Goal: Information Seeking & Learning: Find specific fact

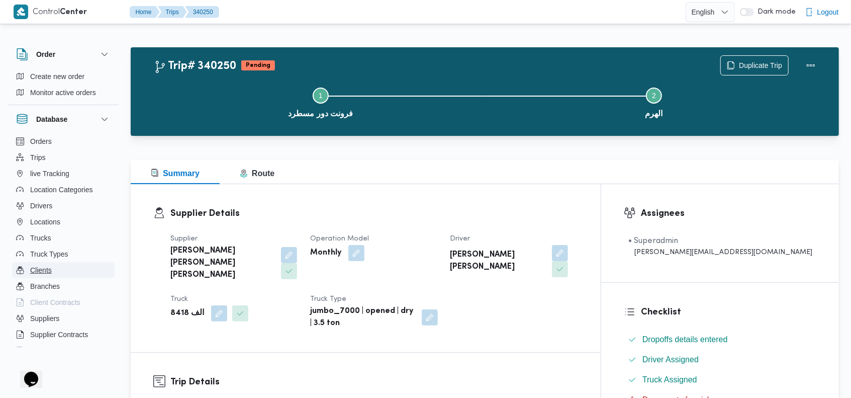
click at [54, 266] on button "Clients" at bounding box center [63, 270] width 103 height 16
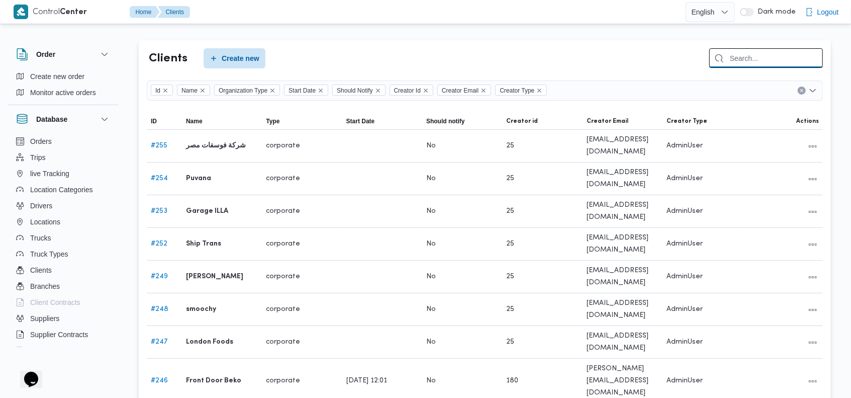
click at [749, 56] on input "search" at bounding box center [766, 58] width 114 height 20
type input "flo"
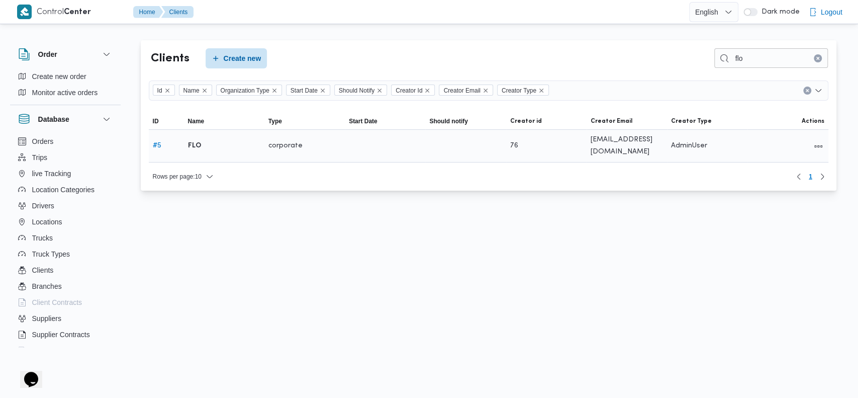
click at [191, 149] on b "FLO" at bounding box center [194, 146] width 13 height 12
click at [153, 144] on link "# 5" at bounding box center [157, 145] width 9 height 7
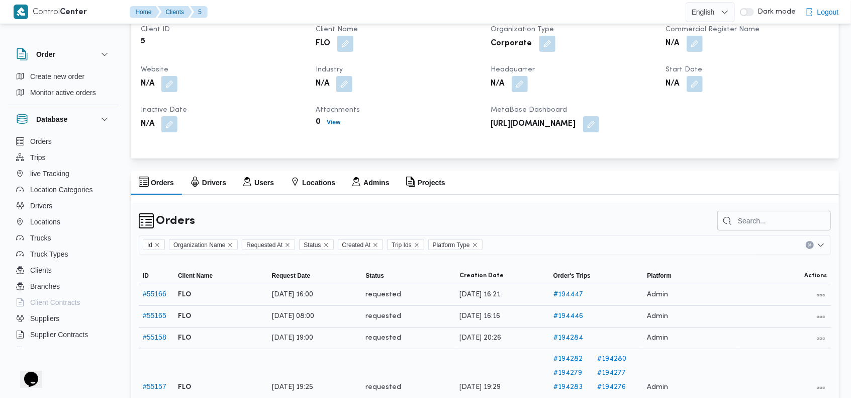
scroll to position [84, 0]
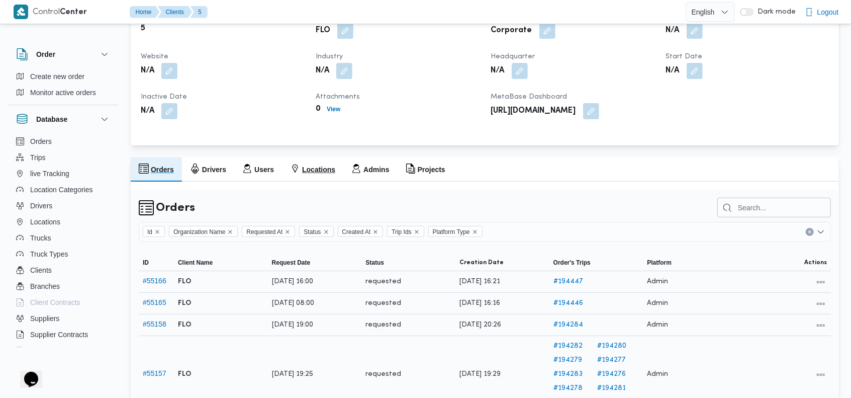
click at [316, 175] on h2 "Locations" at bounding box center [318, 169] width 33 height 12
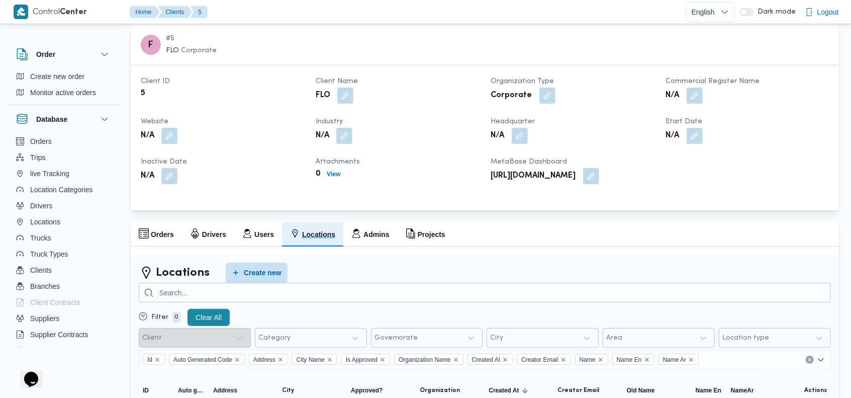
scroll to position [0, 0]
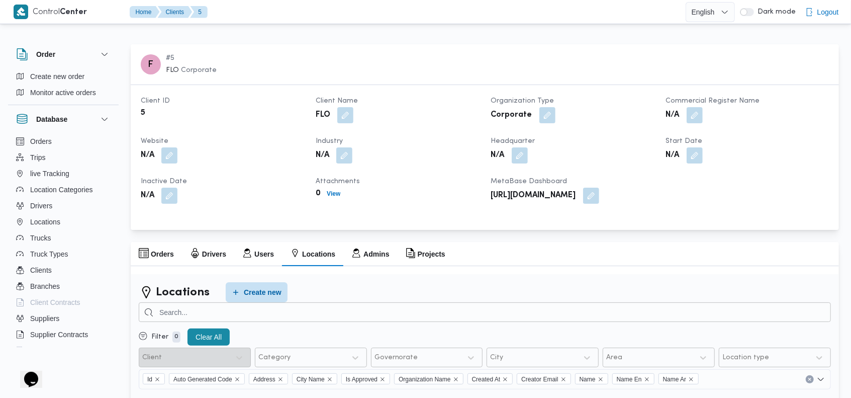
click at [642, 33] on div at bounding box center [485, 38] width 708 height 12
click at [596, 38] on div "F # 5 FLO Corporate" at bounding box center [485, 64] width 720 height 52
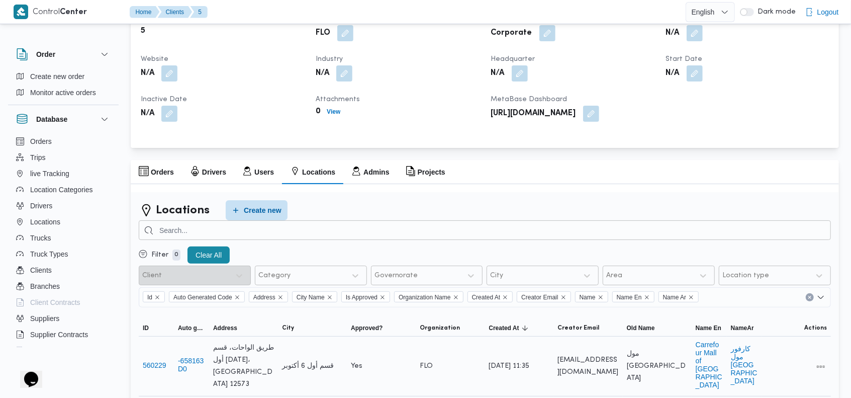
scroll to position [111, 0]
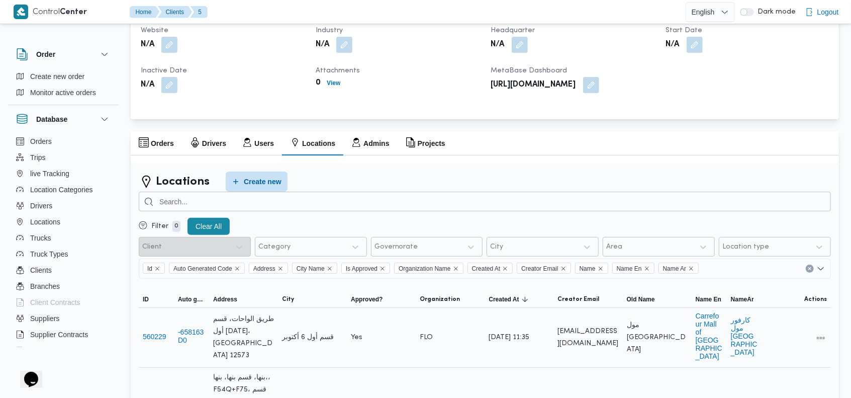
click at [708, 154] on div "Orders Drivers Users Locations Admins Projects" at bounding box center [485, 143] width 708 height 24
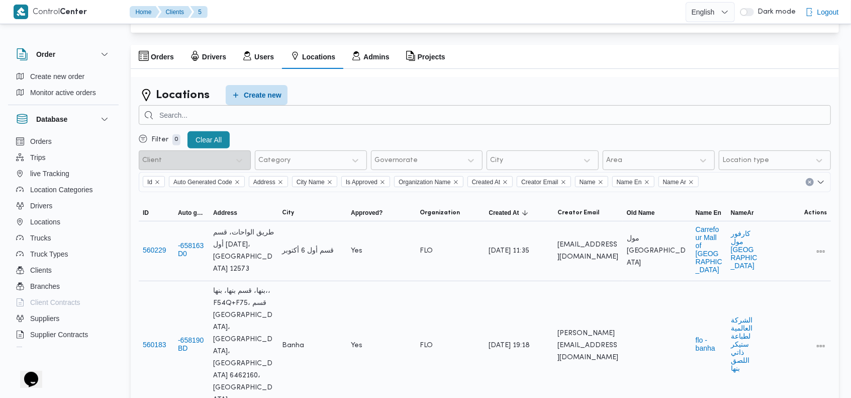
scroll to position [198, 0]
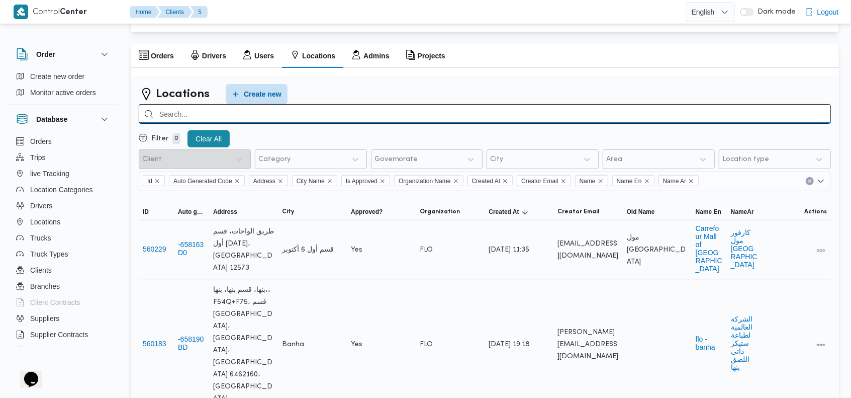
click at [605, 121] on input "search" at bounding box center [485, 114] width 692 height 20
type input "الشوبك"
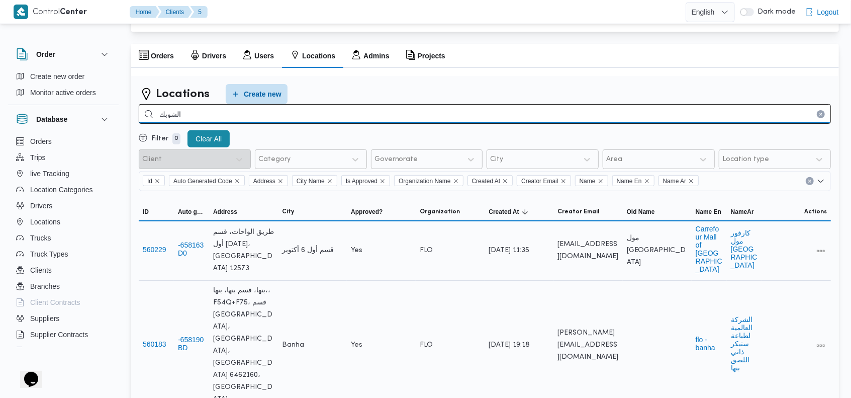
scroll to position [127, 0]
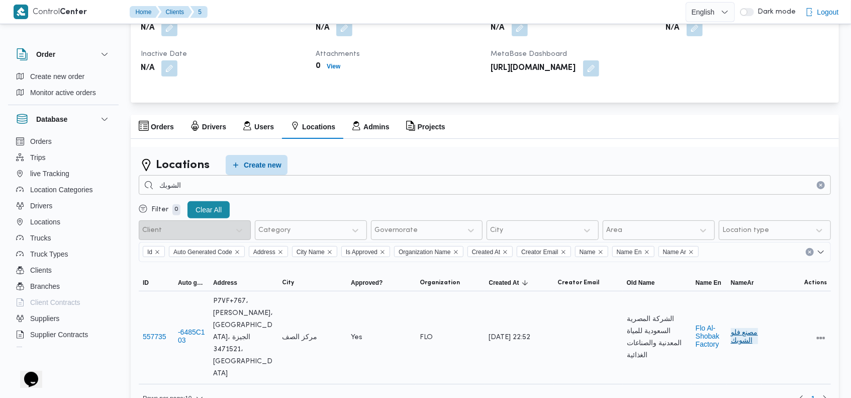
click at [742, 328] on button "مصنع فلو الشوبك" at bounding box center [744, 336] width 27 height 16
drag, startPoint x: 743, startPoint y: 327, endPoint x: 746, endPoint y: 332, distance: 5.4
click at [746, 332] on button "مصنع فلو الشوبك" at bounding box center [744, 336] width 27 height 16
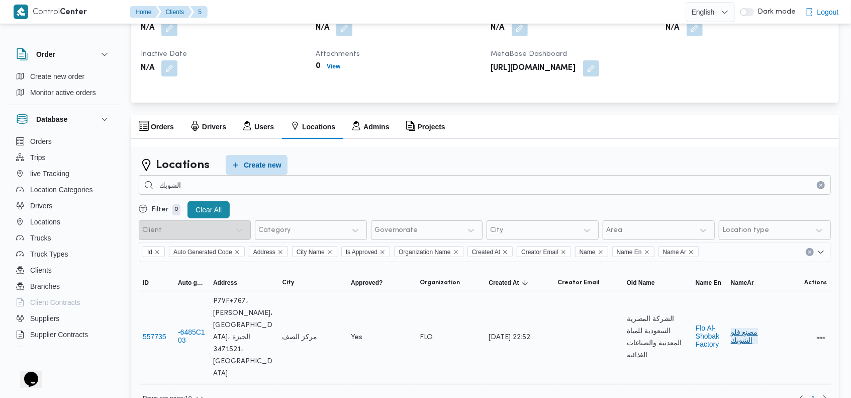
click at [746, 332] on button "مصنع فلو الشوبك" at bounding box center [744, 336] width 27 height 16
copy tr "مصنع فلو الشوبك"
click at [643, 324] on span "الشركة المصرية السعودية للمياة المعدنية والصناعات الغذائية" at bounding box center [657, 337] width 61 height 48
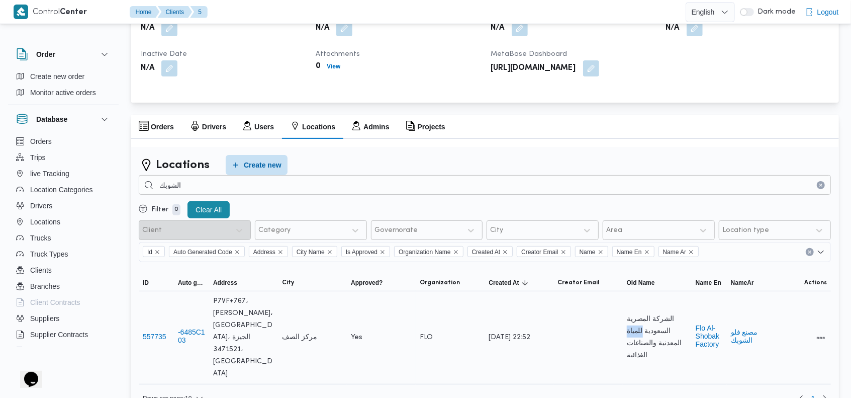
click at [643, 324] on span "الشركة المصرية السعودية للمياة المعدنية والصناعات الغذائية" at bounding box center [657, 337] width 61 height 48
copy tr "الشركة المصرية السعودية للمياة المعدنية والصناعات الغذائية Name En"
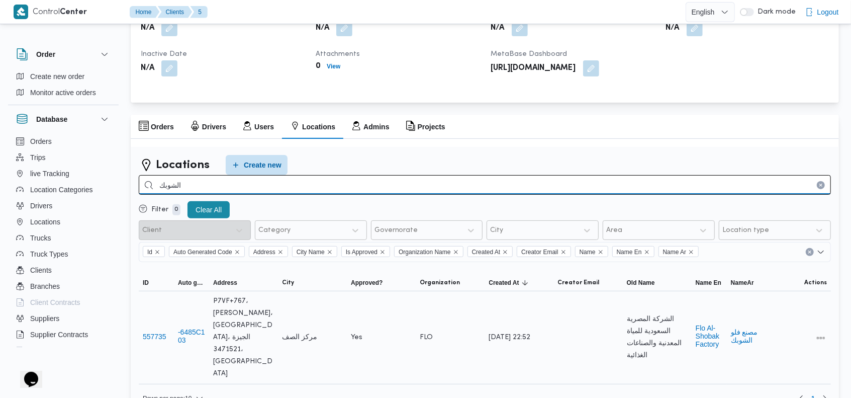
click at [411, 184] on input "الشوبك" at bounding box center [485, 185] width 692 height 20
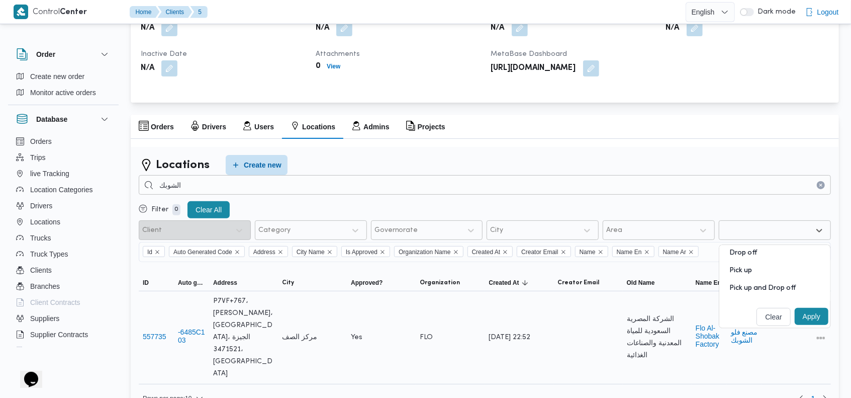
click at [756, 237] on div "Location type" at bounding box center [765, 230] width 89 height 14
click at [740, 275] on div "Pick up" at bounding box center [774, 274] width 111 height 18
click at [807, 322] on button "Apply" at bounding box center [812, 316] width 34 height 17
click at [450, 147] on div at bounding box center [485, 143] width 708 height 8
click at [770, 235] on div at bounding box center [769, 230] width 43 height 10
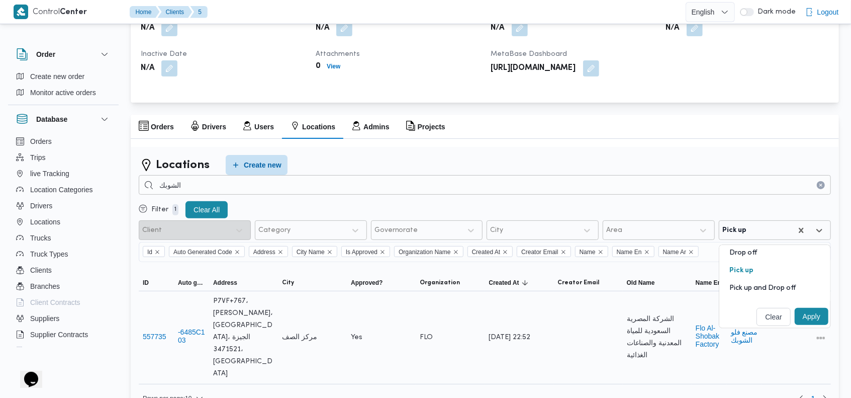
click at [768, 294] on div "Pick up and Drop off" at bounding box center [774, 292] width 111 height 18
click at [808, 324] on button "Apply" at bounding box center [812, 316] width 34 height 17
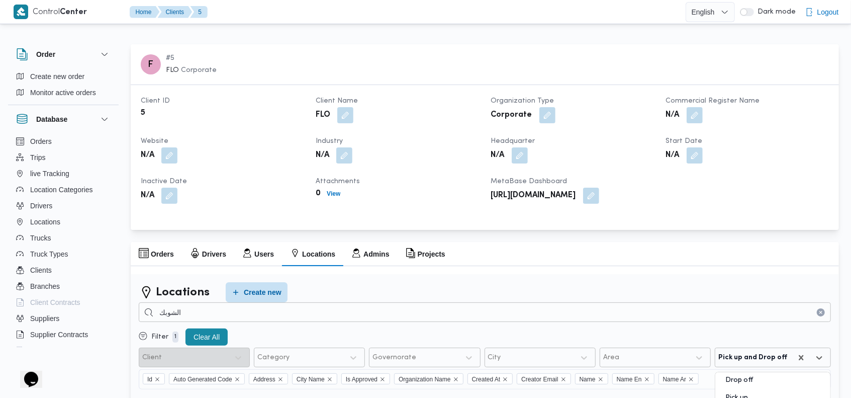
scroll to position [71, 0]
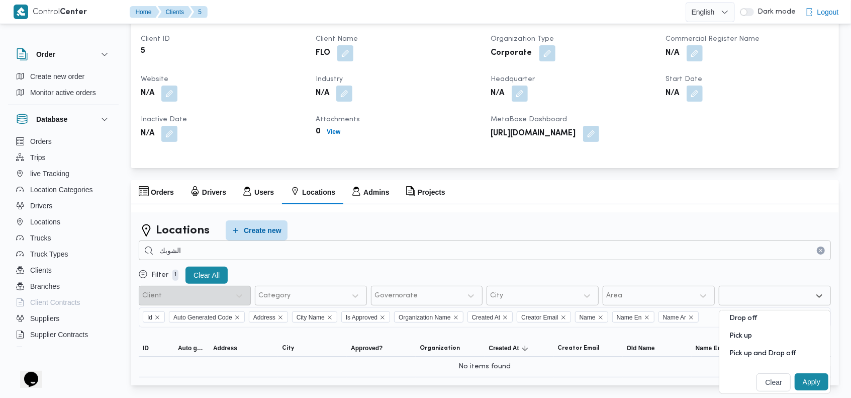
click at [750, 348] on div "Pick up" at bounding box center [774, 340] width 111 height 18
click at [826, 378] on button "Apply" at bounding box center [812, 381] width 34 height 17
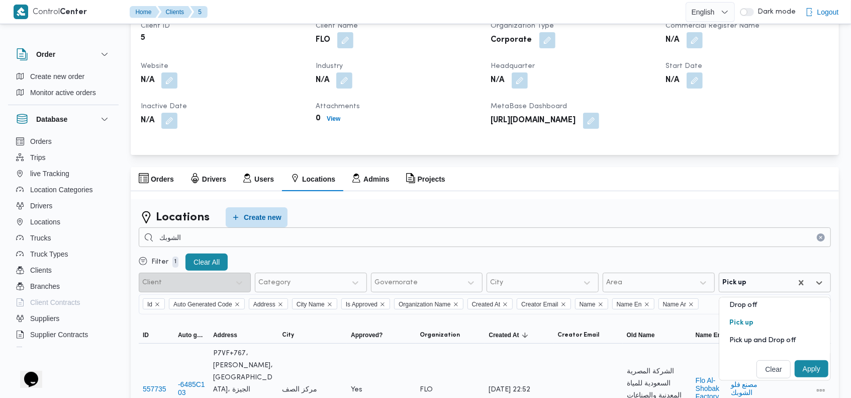
scroll to position [127, 0]
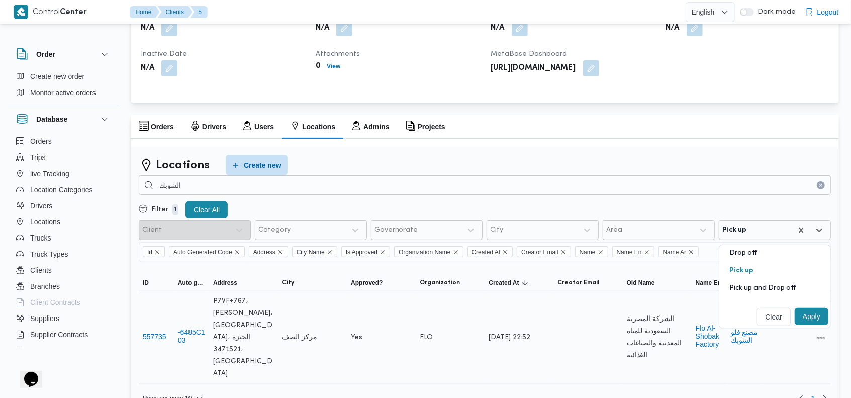
click at [662, 147] on div at bounding box center [485, 143] width 708 height 8
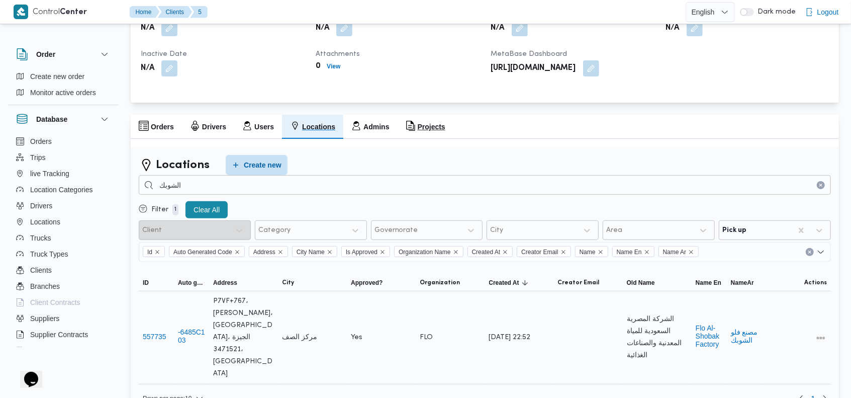
click at [418, 131] on h2 "Projects" at bounding box center [432, 127] width 28 height 12
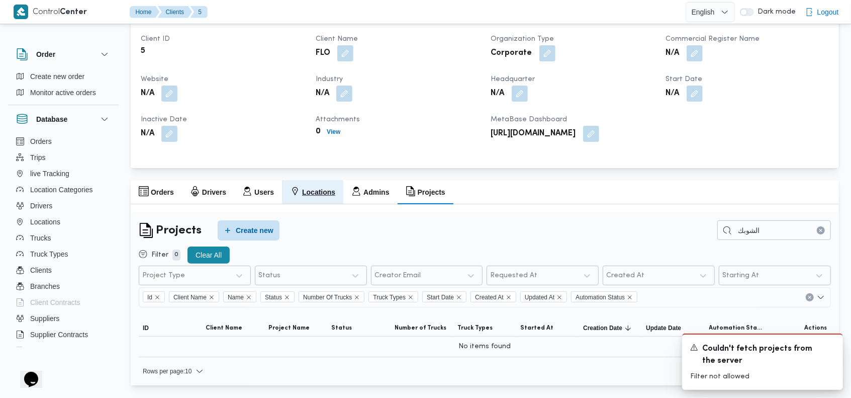
click at [314, 193] on h2 "Locations" at bounding box center [318, 192] width 33 height 12
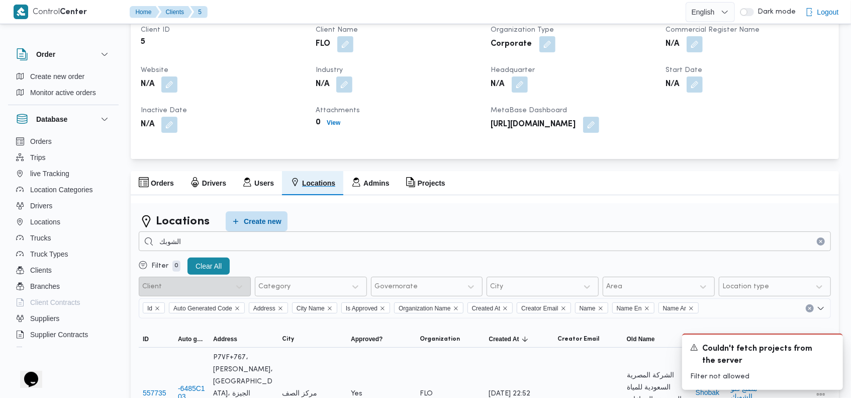
scroll to position [127, 0]
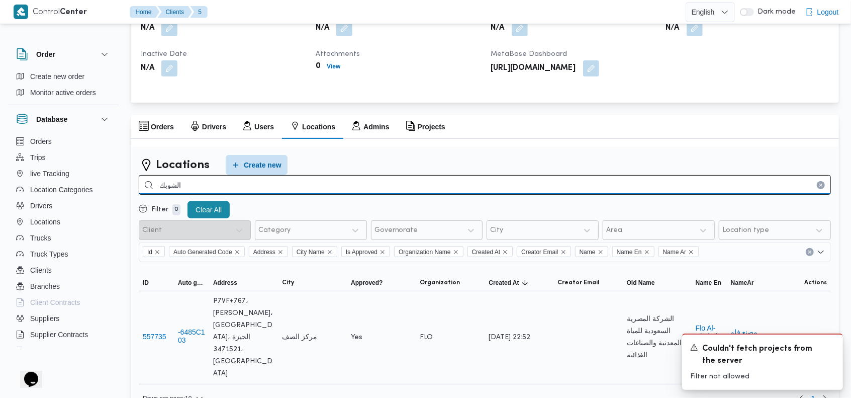
click at [700, 195] on input "الشوبك" at bounding box center [485, 185] width 692 height 20
type input "ا"
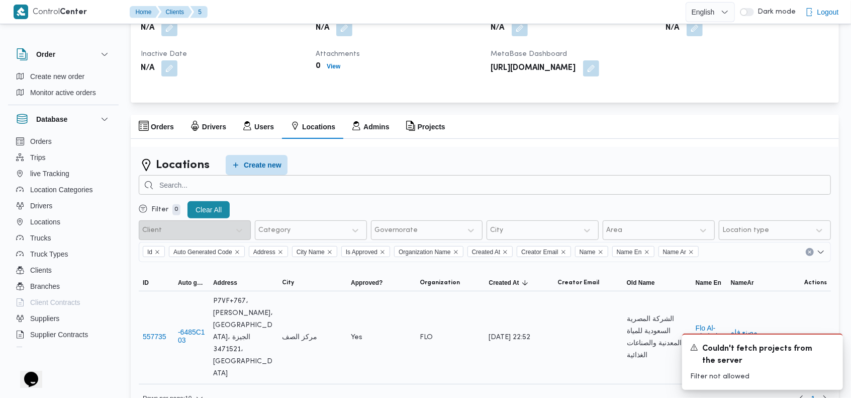
click at [668, 157] on div "Locations Create new Filter 0 Clear All Client Category Governorate City Area L…" at bounding box center [485, 279] width 708 height 265
click at [758, 232] on div "Location type" at bounding box center [765, 230] width 89 height 14
click at [760, 295] on div "Pick up and Drop off" at bounding box center [774, 292] width 111 height 18
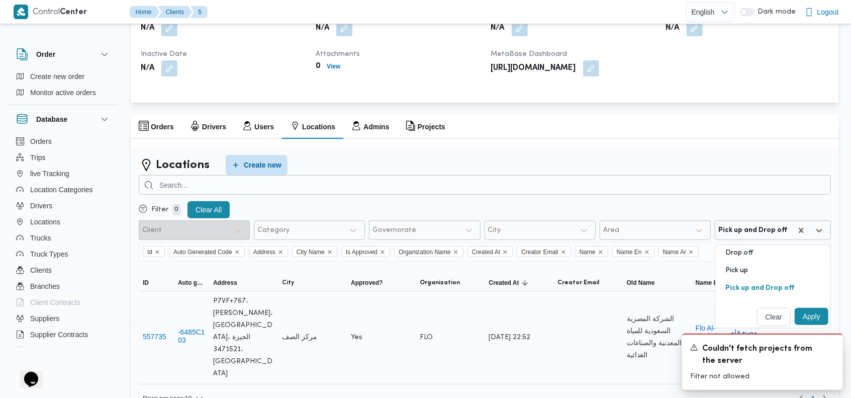
click at [813, 321] on button "Apply" at bounding box center [812, 316] width 34 height 17
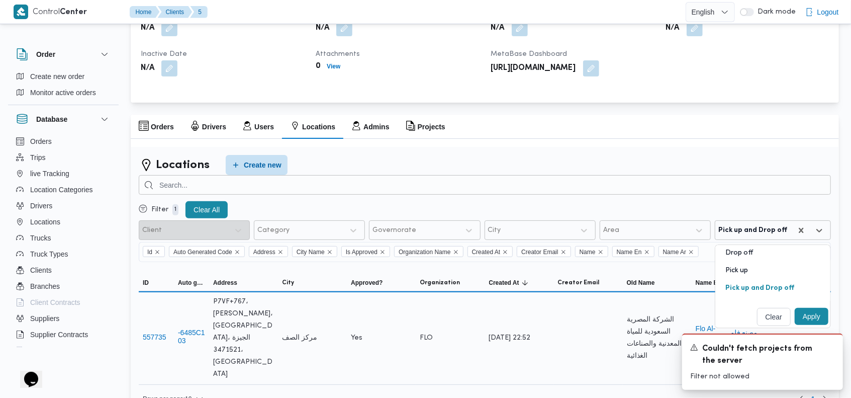
scroll to position [71, 0]
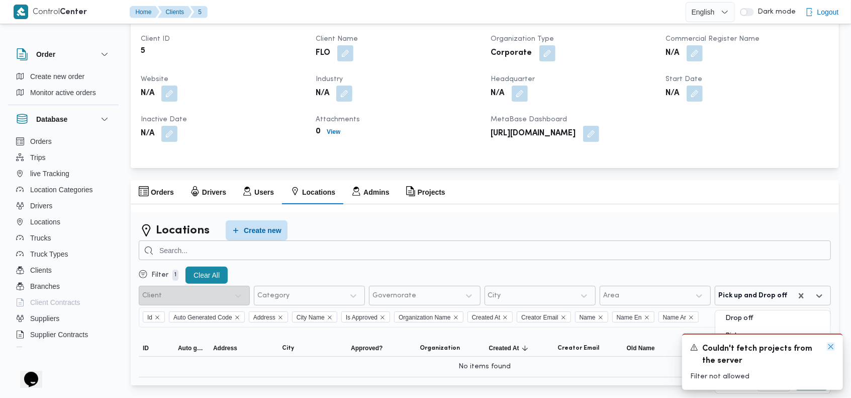
click at [832, 348] on icon "Dismiss toast" at bounding box center [830, 346] width 5 height 5
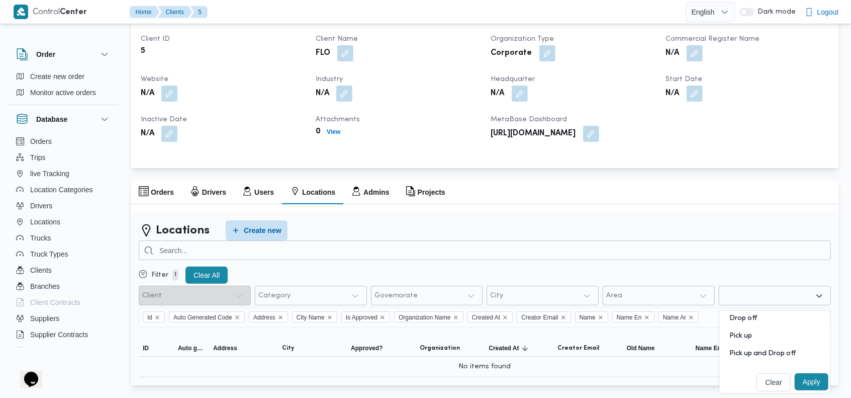
click at [776, 297] on div at bounding box center [765, 296] width 87 height 10
click at [748, 333] on div "Pick up" at bounding box center [774, 340] width 111 height 18
click at [808, 381] on button "Apply" at bounding box center [812, 381] width 34 height 17
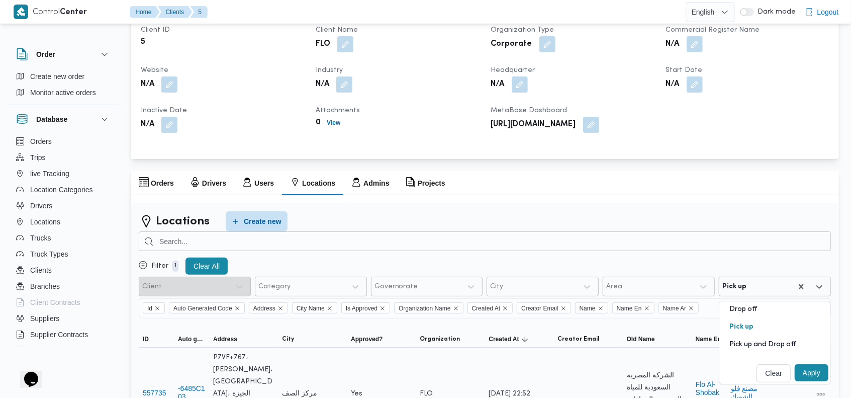
scroll to position [127, 0]
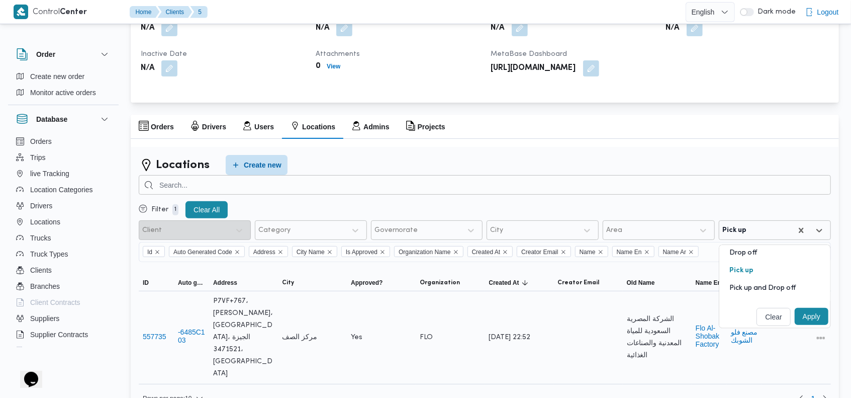
click at [691, 165] on div "Locations Create new" at bounding box center [485, 165] width 692 height 20
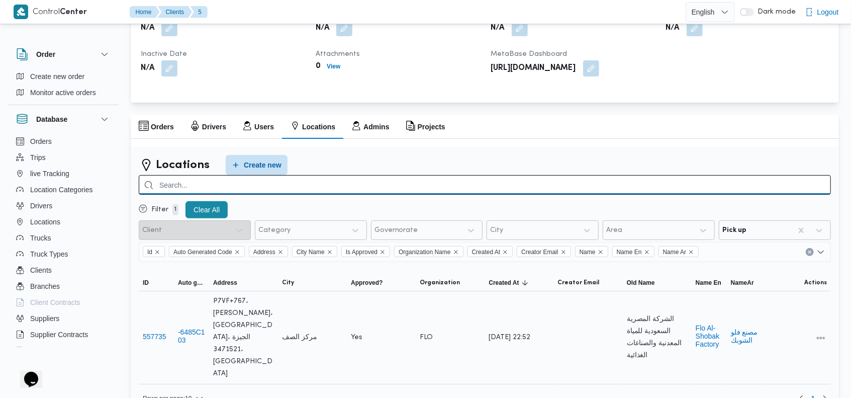
click at [653, 189] on input "search" at bounding box center [485, 185] width 692 height 20
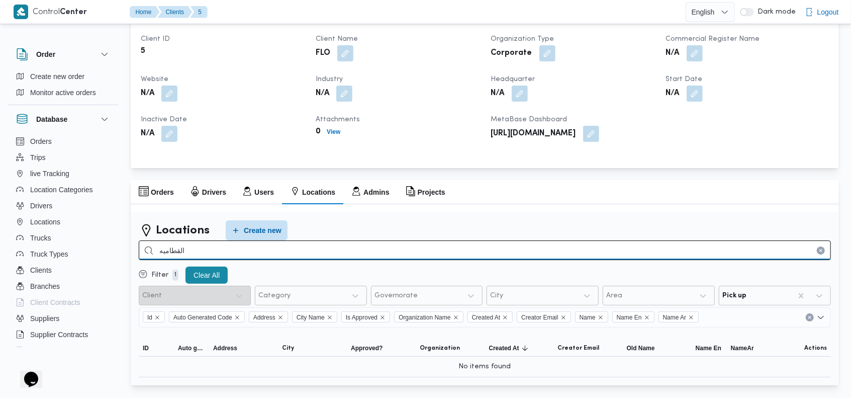
scroll to position [71, 0]
click at [332, 250] on input "القطاميه" at bounding box center [485, 250] width 692 height 20
type input "[PERSON_NAME]"
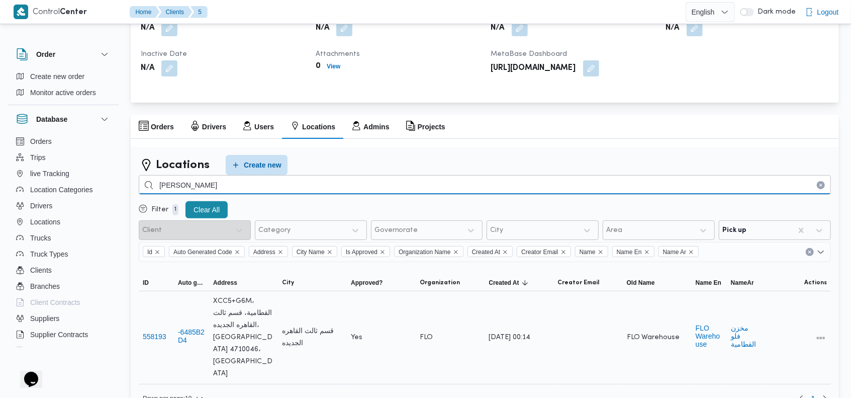
scroll to position [139, 0]
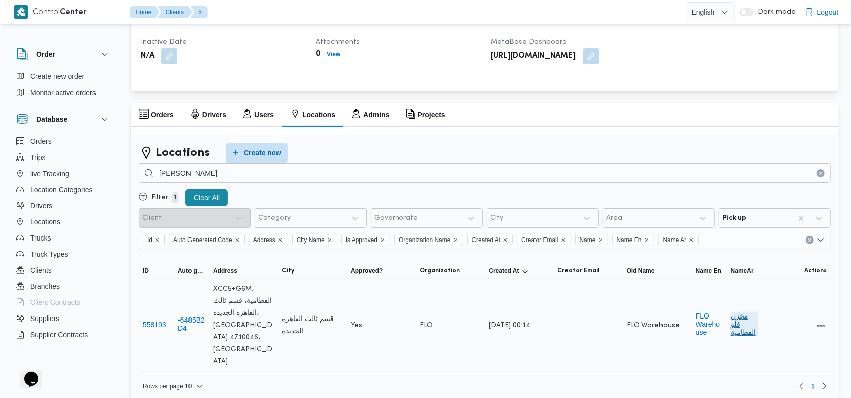
click at [746, 320] on button "مخزن فلو القطامية" at bounding box center [744, 324] width 27 height 24
click at [230, 314] on span "XCC5+G6M، القطامية، قسم ثالث القاهره الجديده، [GEOGRAPHIC_DATA]‬ 4710046، [GEOG…" at bounding box center [243, 325] width 61 height 84
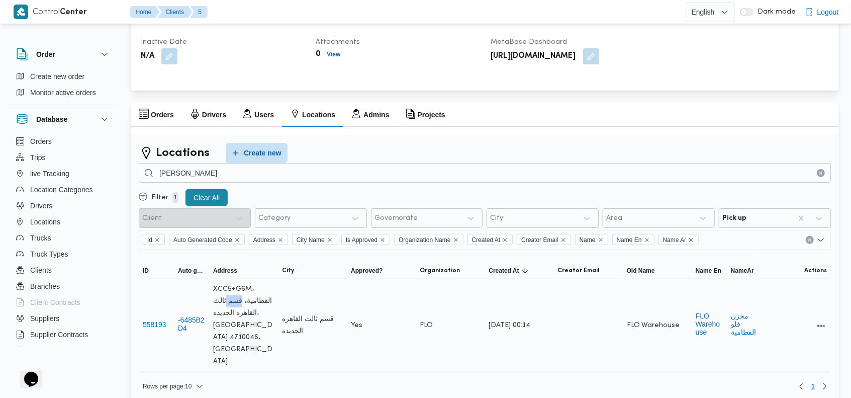
click at [230, 314] on span "XCC5+G6M، القطامية، قسم ثالث القاهره الجديده، [GEOGRAPHIC_DATA]‬ 4710046، [GEOG…" at bounding box center [243, 325] width 61 height 84
copy tr "XCC5+G6M، القطامية، قسم ثالث القاهره الجديده، [GEOGRAPHIC_DATA]‬ 4710046، [GEOG…"
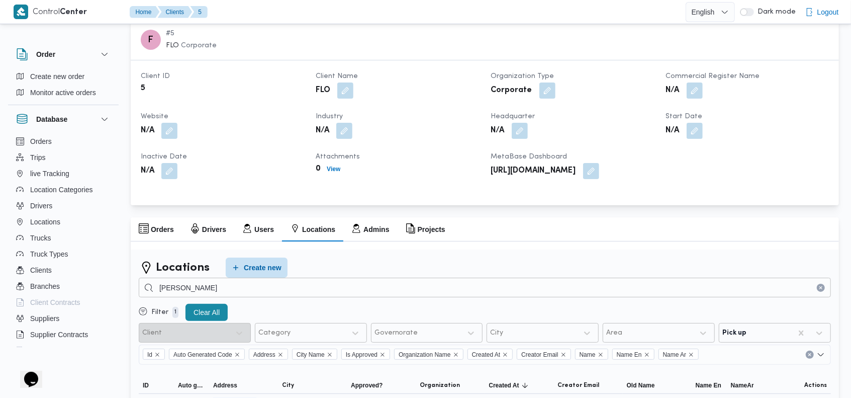
scroll to position [0, 0]
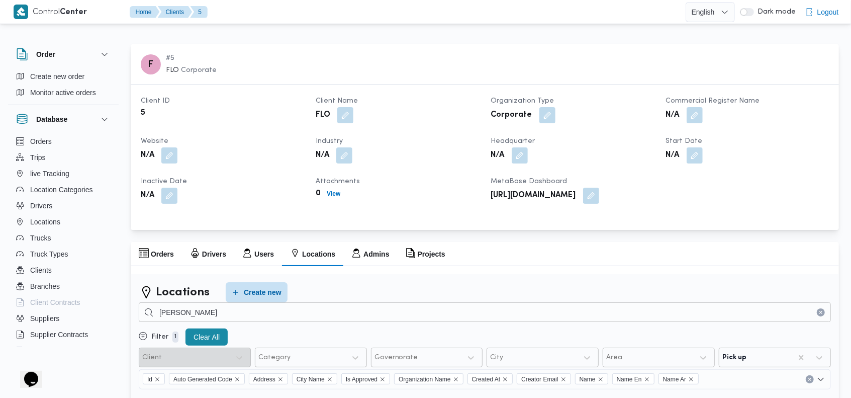
click at [627, 60] on div "F # 5 FLO Corporate" at bounding box center [485, 64] width 720 height 52
